Goal: Manage account settings

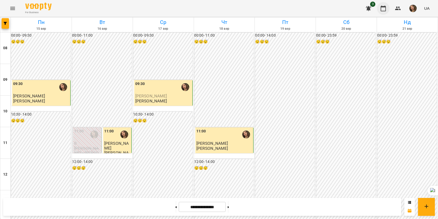
scroll to position [237, 0]
click at [410, 9] on button "button" at bounding box center [414, 9] width 14 height 14
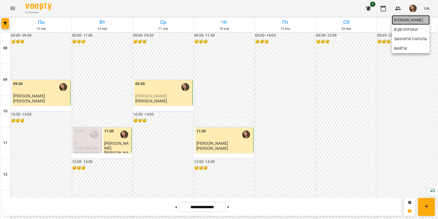
click at [410, 17] on span "[PERSON_NAME]" at bounding box center [410, 20] width 33 height 6
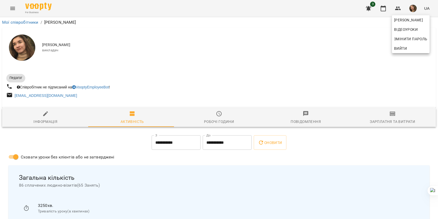
click at [50, 121] on div at bounding box center [219, 109] width 438 height 219
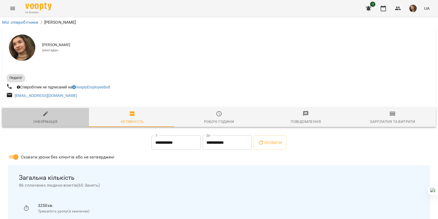
click at [50, 121] on div "Інформація" at bounding box center [45, 122] width 24 height 6
select select "**"
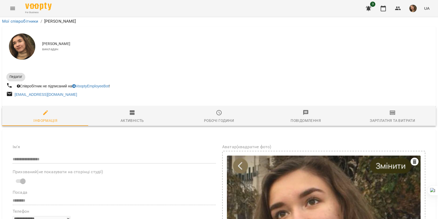
scroll to position [211, 0]
drag, startPoint x: 47, startPoint y: 130, endPoint x: 108, endPoint y: 137, distance: 60.9
click at [96, 147] on button at bounding box center [95, 144] width 7 height 7
